Goal: Navigation & Orientation: Find specific page/section

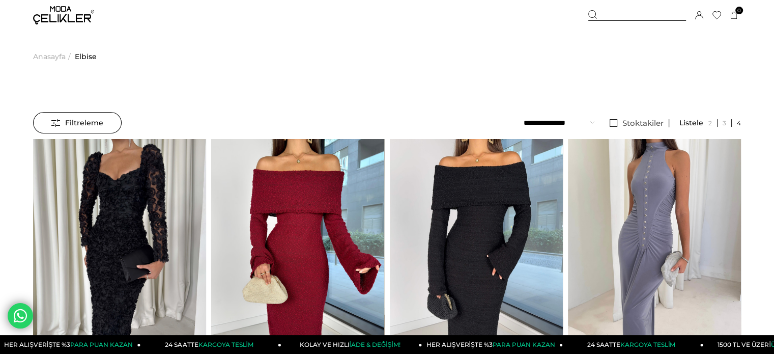
click at [587, 126] on select "**********" at bounding box center [559, 122] width 71 height 21
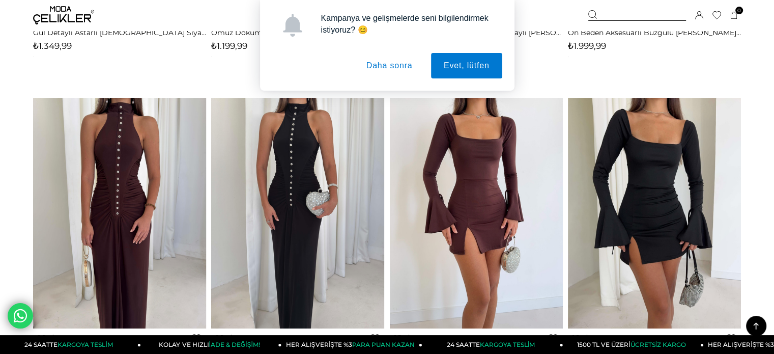
scroll to position [713, 0]
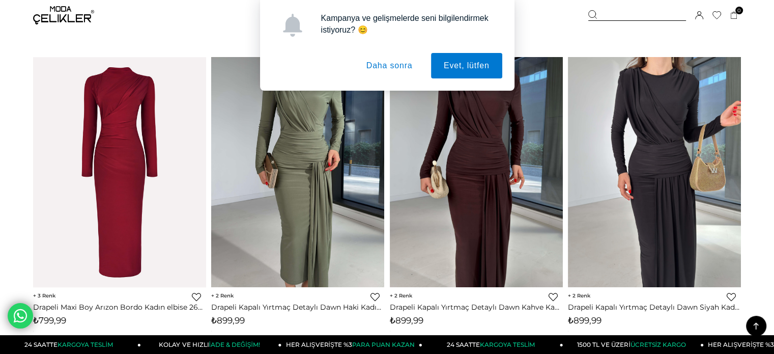
click at [389, 66] on button "Daha sonra" at bounding box center [390, 65] width 72 height 25
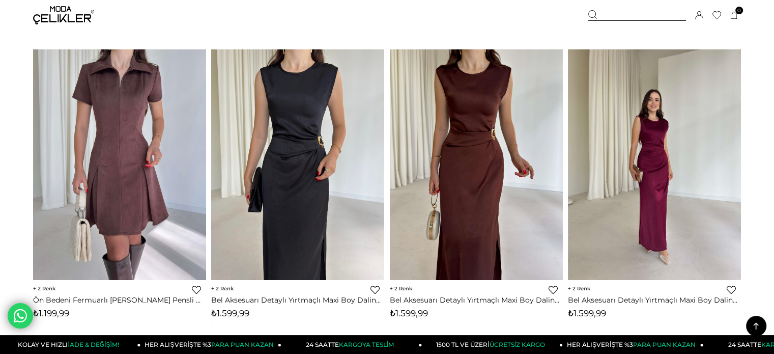
scroll to position [1985, 0]
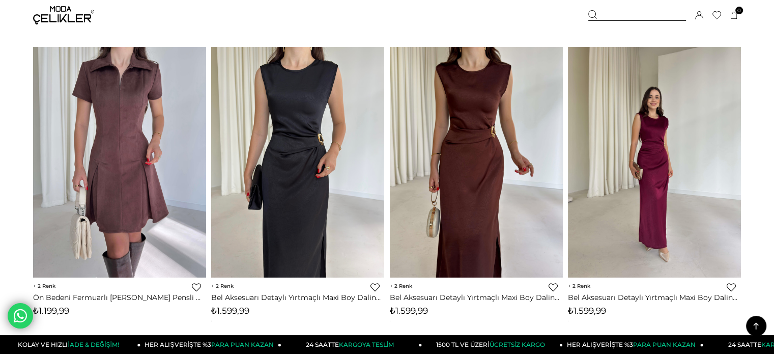
click at [61, 14] on img at bounding box center [63, 15] width 61 height 18
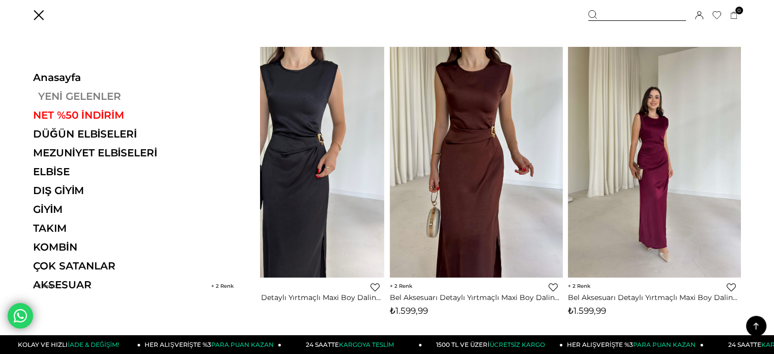
click at [71, 101] on link "YENİ GELENLER" at bounding box center [103, 96] width 140 height 12
click at [45, 91] on link "YENİ GELENLER" at bounding box center [103, 96] width 140 height 12
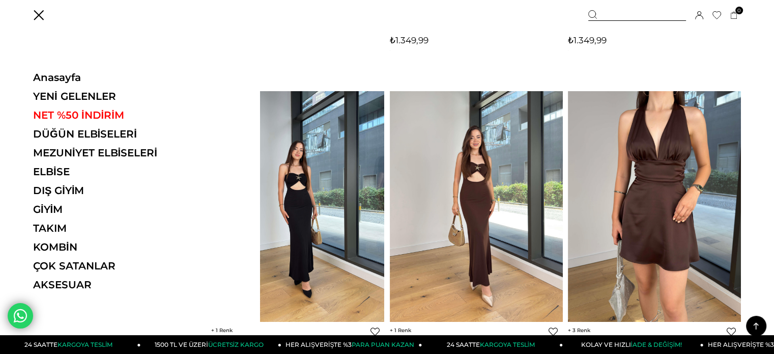
scroll to position [2596, 0]
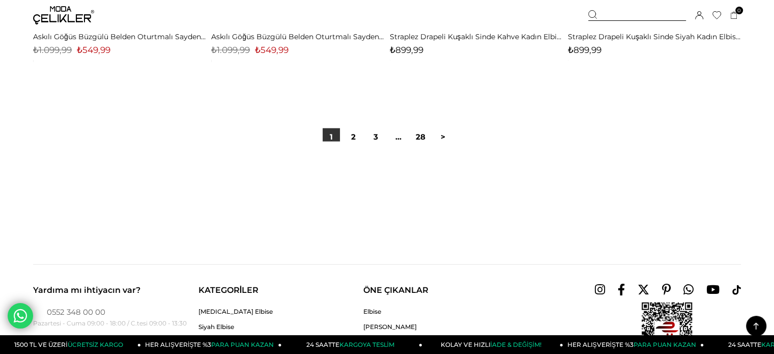
scroll to position [6364, 0]
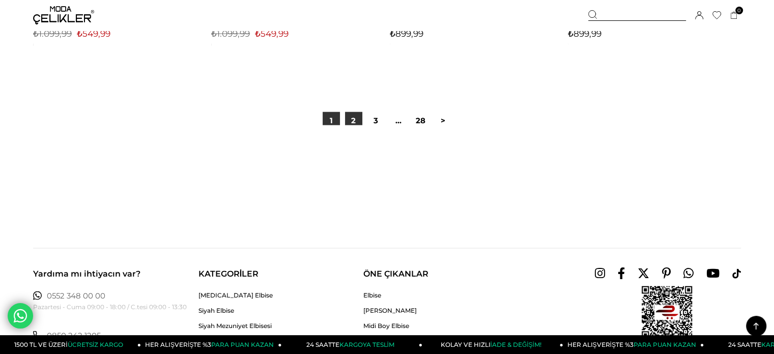
click at [351, 122] on link "2" at bounding box center [353, 120] width 17 height 17
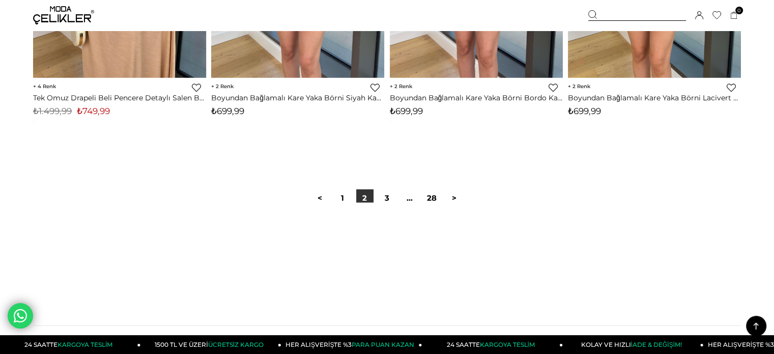
scroll to position [6313, 0]
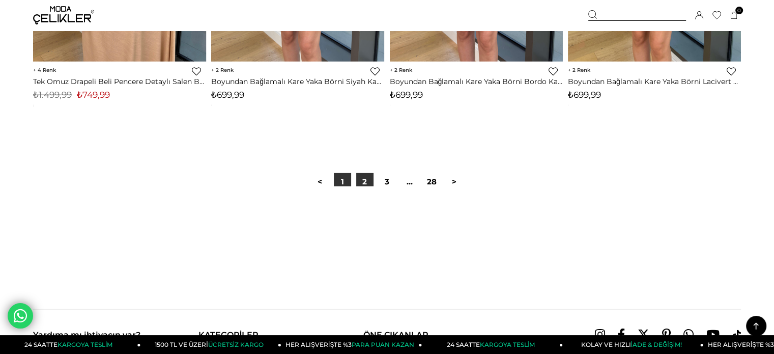
click at [344, 185] on link "1" at bounding box center [342, 181] width 17 height 17
